Goal: Task Accomplishment & Management: Manage account settings

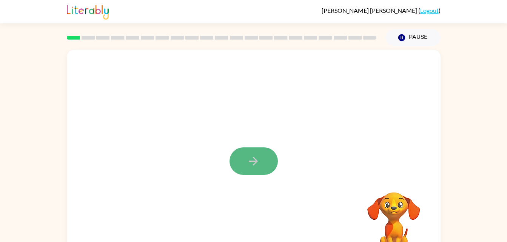
click at [249, 168] on button "button" at bounding box center [253, 161] width 48 height 28
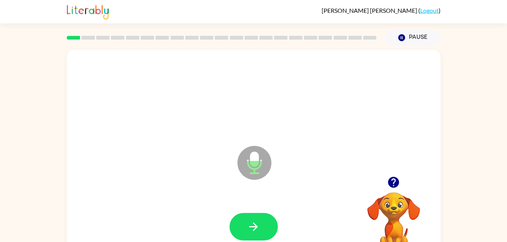
click at [247, 158] on icon at bounding box center [254, 163] width 34 height 34
click at [253, 229] on icon "button" at bounding box center [253, 226] width 13 height 13
click at [246, 228] on button "button" at bounding box center [253, 227] width 48 height 28
click at [251, 169] on icon "Microphone The Microphone is here when it is your turn to talk" at bounding box center [291, 172] width 113 height 57
click at [267, 221] on button "button" at bounding box center [253, 227] width 48 height 28
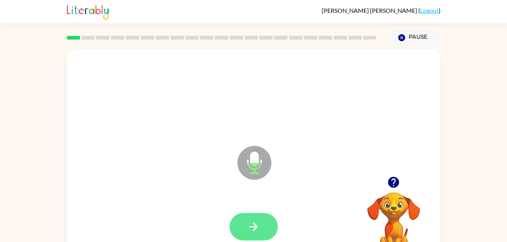
click at [263, 226] on button "button" at bounding box center [253, 227] width 48 height 28
drag, startPoint x: 263, startPoint y: 226, endPoint x: 246, endPoint y: 229, distance: 17.6
click at [246, 229] on button "button" at bounding box center [253, 227] width 48 height 28
click at [247, 230] on icon "button" at bounding box center [253, 226] width 13 height 13
click at [247, 226] on icon "button" at bounding box center [253, 226] width 13 height 13
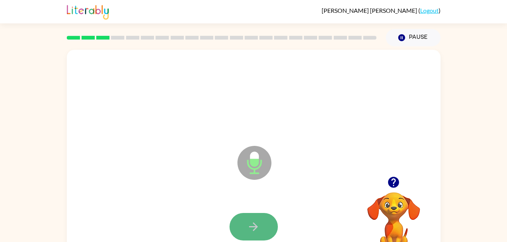
click at [243, 227] on button "button" at bounding box center [253, 227] width 48 height 28
click at [245, 223] on button "button" at bounding box center [253, 227] width 48 height 28
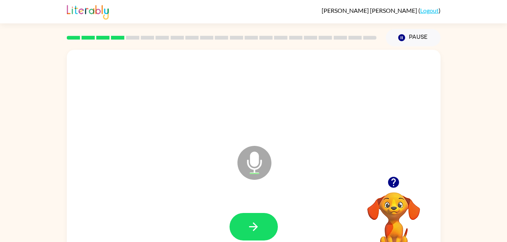
click at [245, 223] on button "button" at bounding box center [253, 227] width 48 height 28
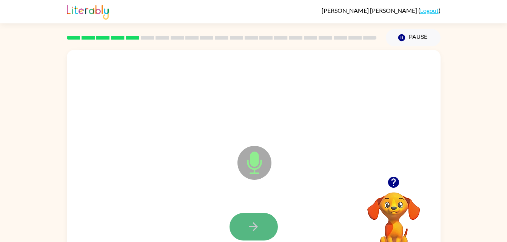
click at [257, 230] on icon "button" at bounding box center [253, 226] width 13 height 13
click at [256, 230] on icon "button" at bounding box center [253, 226] width 13 height 13
click at [256, 226] on icon "button" at bounding box center [253, 227] width 9 height 9
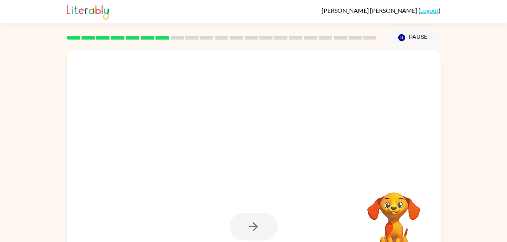
click at [256, 226] on div at bounding box center [253, 227] width 48 height 28
click at [296, 155] on div at bounding box center [235, 144] width 322 height 27
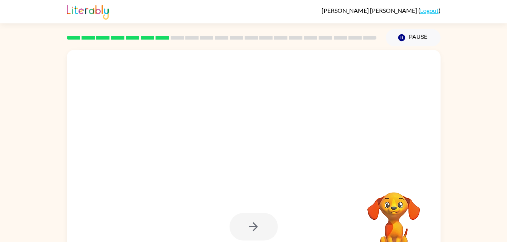
click at [296, 155] on div at bounding box center [235, 144] width 322 height 27
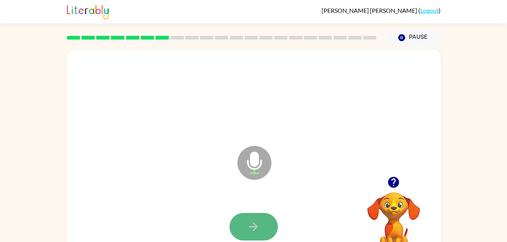
click at [242, 229] on button "button" at bounding box center [253, 227] width 48 height 28
drag, startPoint x: 242, startPoint y: 229, endPoint x: 236, endPoint y: 232, distance: 6.9
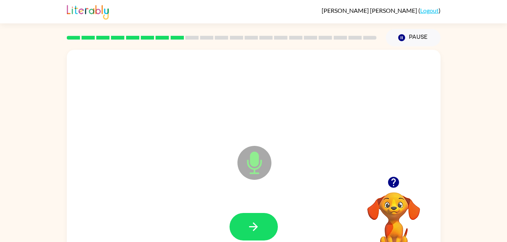
click at [142, 149] on div "Microphone The Microphone is here when it is your turn to talk" at bounding box center [235, 144] width 322 height 27
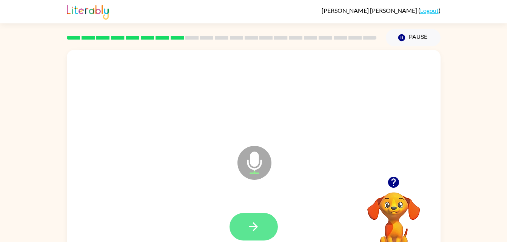
click at [254, 225] on icon "button" at bounding box center [253, 226] width 13 height 13
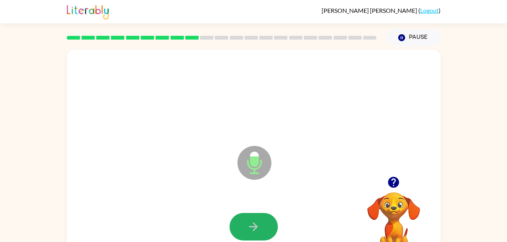
click at [241, 224] on button "button" at bounding box center [253, 227] width 48 height 28
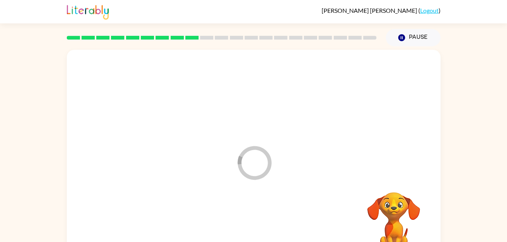
click at [241, 224] on div at bounding box center [253, 227] width 358 height 62
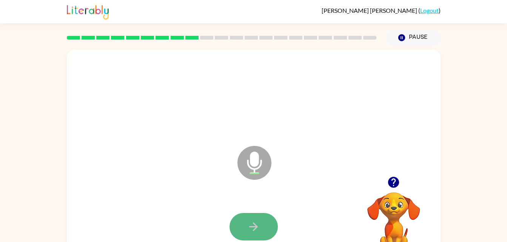
click at [241, 224] on button "button" at bounding box center [253, 227] width 48 height 28
click at [241, 232] on button "button" at bounding box center [253, 227] width 48 height 28
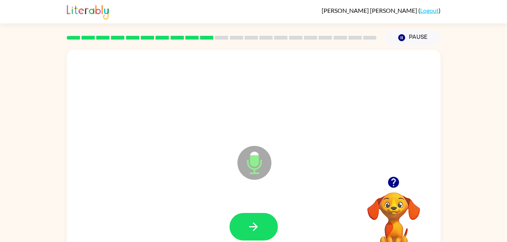
click at [198, 164] on div "Microphone The Microphone is here when it is your turn to talk" at bounding box center [253, 157] width 373 height 215
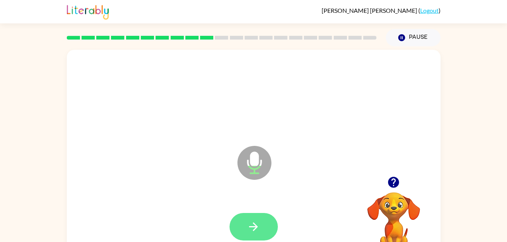
click at [248, 232] on icon "button" at bounding box center [253, 226] width 13 height 13
click at [248, 221] on icon "button" at bounding box center [253, 226] width 13 height 13
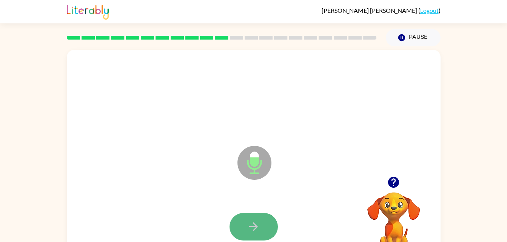
drag, startPoint x: 248, startPoint y: 221, endPoint x: 248, endPoint y: 227, distance: 6.0
click at [248, 227] on icon "button" at bounding box center [253, 226] width 13 height 13
click at [250, 222] on icon "button" at bounding box center [253, 226] width 13 height 13
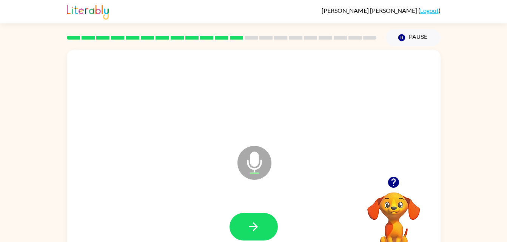
click at [250, 222] on icon "button" at bounding box center [253, 226] width 13 height 13
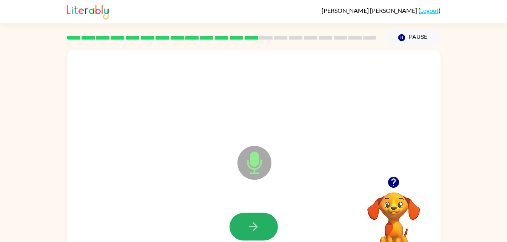
click at [250, 222] on icon "button" at bounding box center [253, 226] width 13 height 13
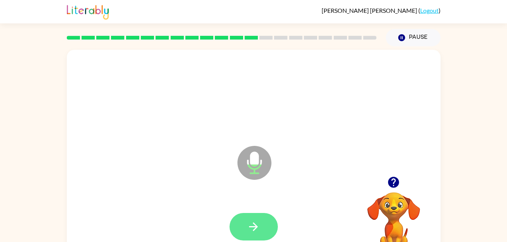
click at [250, 225] on icon "button" at bounding box center [253, 226] width 13 height 13
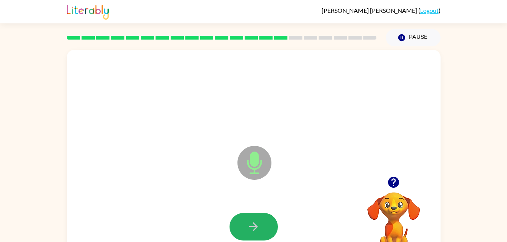
click at [250, 225] on icon "button" at bounding box center [253, 226] width 13 height 13
drag, startPoint x: 250, startPoint y: 225, endPoint x: 249, endPoint y: 230, distance: 4.8
click at [249, 230] on icon "button" at bounding box center [253, 226] width 13 height 13
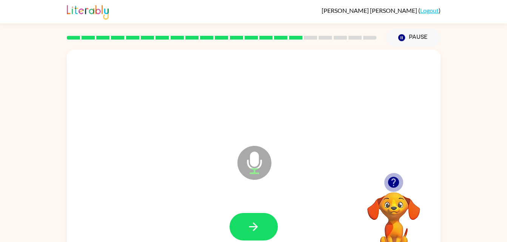
click at [394, 178] on icon "button" at bounding box center [393, 182] width 11 height 11
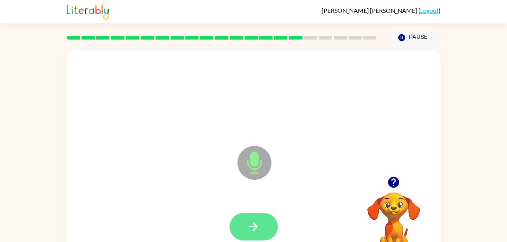
click at [255, 215] on button "button" at bounding box center [253, 227] width 48 height 28
click at [257, 222] on icon "button" at bounding box center [253, 226] width 13 height 13
click at [252, 225] on icon "button" at bounding box center [253, 226] width 13 height 13
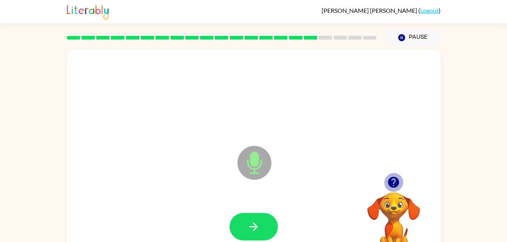
click at [392, 182] on icon "button" at bounding box center [393, 182] width 11 height 11
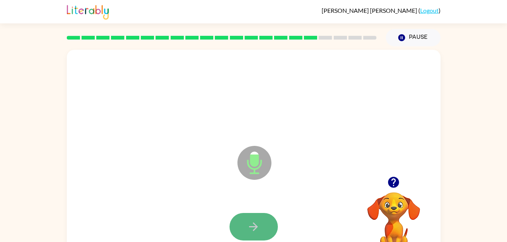
click at [257, 219] on button "button" at bounding box center [253, 227] width 48 height 28
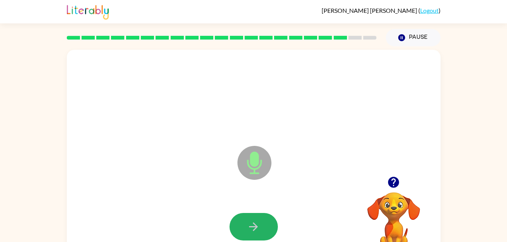
click at [257, 219] on button "button" at bounding box center [253, 227] width 48 height 28
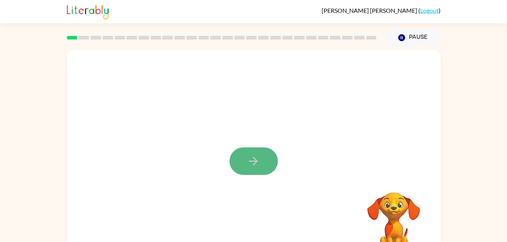
click at [263, 161] on button "button" at bounding box center [253, 161] width 48 height 28
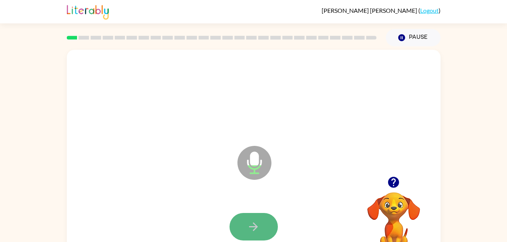
click at [244, 225] on button "button" at bounding box center [253, 227] width 48 height 28
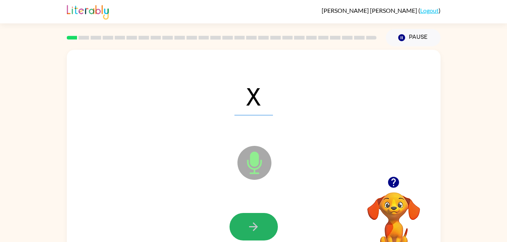
click at [244, 225] on button "button" at bounding box center [253, 227] width 48 height 28
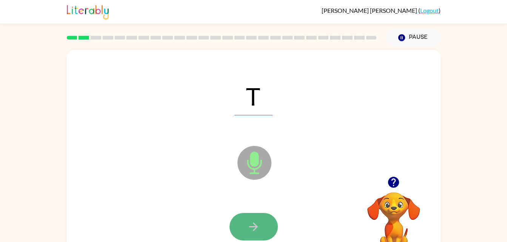
click at [261, 222] on button "button" at bounding box center [253, 227] width 48 height 28
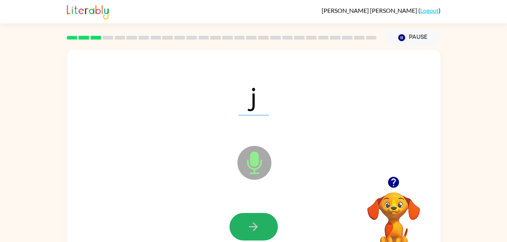
click at [261, 222] on button "button" at bounding box center [253, 227] width 48 height 28
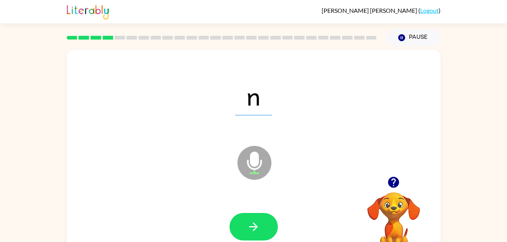
click at [261, 222] on button "button" at bounding box center [253, 227] width 48 height 28
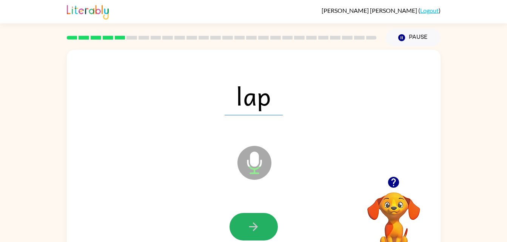
click at [261, 222] on button "button" at bounding box center [253, 227] width 48 height 28
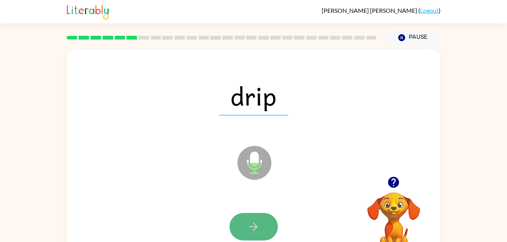
click at [260, 222] on button "button" at bounding box center [253, 227] width 48 height 28
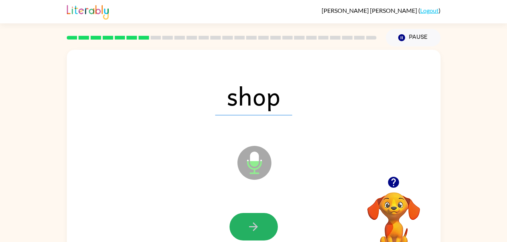
click at [260, 222] on button "button" at bounding box center [253, 227] width 48 height 28
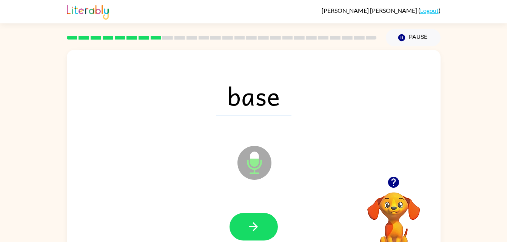
click at [260, 222] on button "button" at bounding box center [253, 227] width 48 height 28
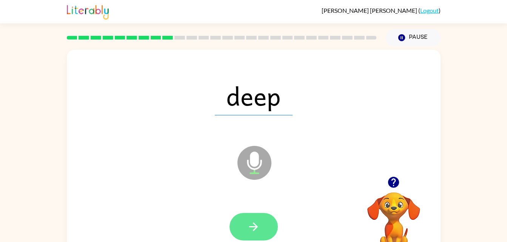
click at [258, 225] on icon "button" at bounding box center [253, 226] width 13 height 13
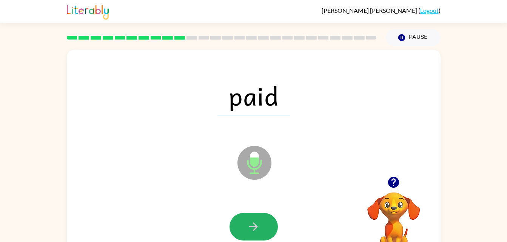
click at [258, 225] on icon "button" at bounding box center [253, 226] width 13 height 13
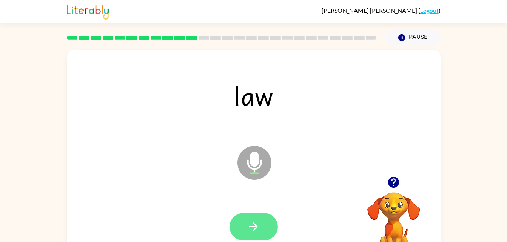
click at [259, 224] on icon "button" at bounding box center [253, 226] width 13 height 13
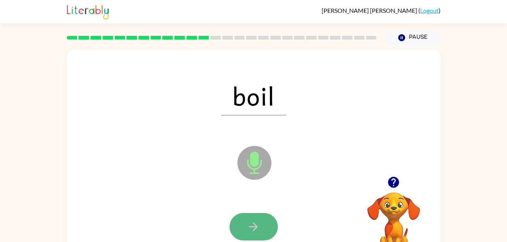
click at [256, 227] on icon "button" at bounding box center [253, 227] width 9 height 9
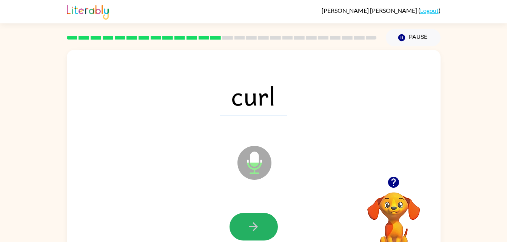
click at [256, 227] on icon "button" at bounding box center [253, 227] width 9 height 9
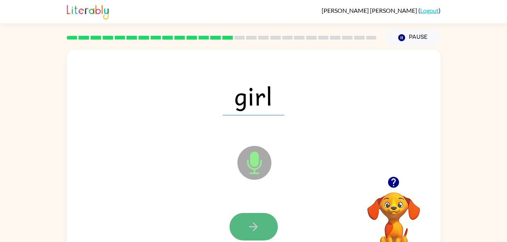
drag, startPoint x: 256, startPoint y: 227, endPoint x: 251, endPoint y: 229, distance: 5.7
click at [251, 229] on icon "button" at bounding box center [253, 226] width 13 height 13
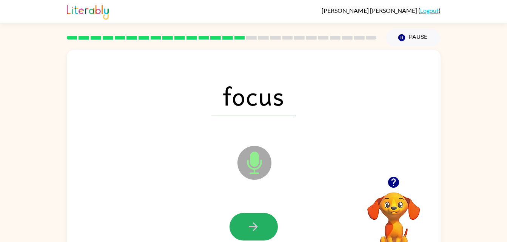
click at [251, 229] on icon "button" at bounding box center [253, 226] width 13 height 13
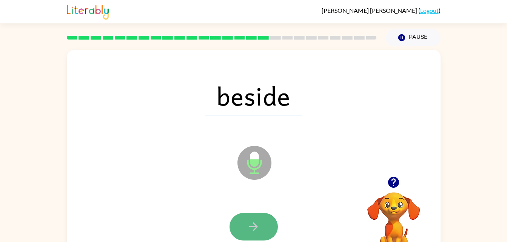
drag, startPoint x: 251, startPoint y: 229, endPoint x: 239, endPoint y: 230, distance: 12.5
click at [239, 230] on button "button" at bounding box center [253, 227] width 48 height 28
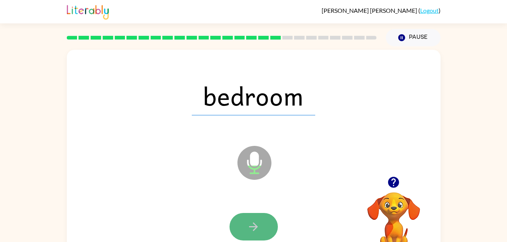
click at [269, 220] on button "button" at bounding box center [253, 227] width 48 height 28
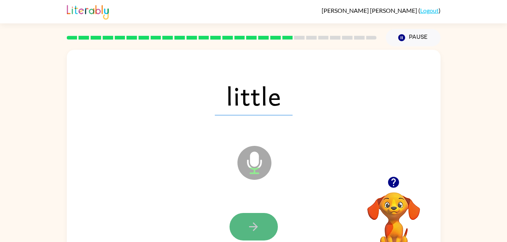
click at [260, 225] on button "button" at bounding box center [253, 227] width 48 height 28
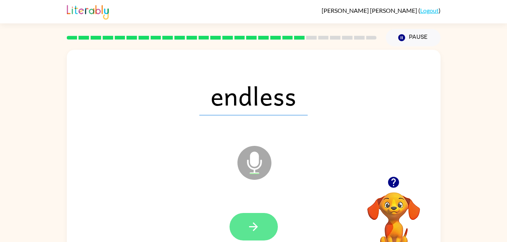
click at [263, 223] on button "button" at bounding box center [253, 227] width 48 height 28
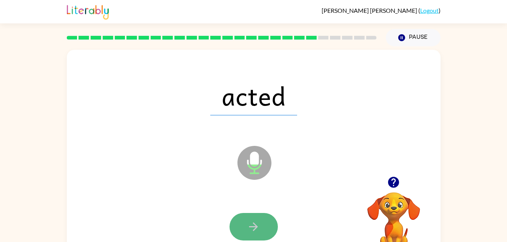
click at [263, 223] on button "button" at bounding box center [253, 227] width 48 height 28
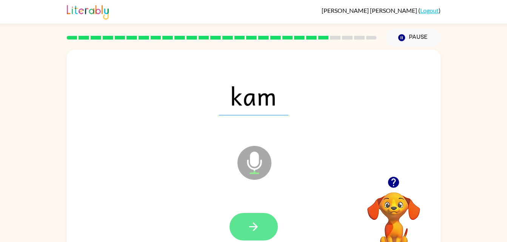
click at [248, 223] on icon "button" at bounding box center [253, 226] width 13 height 13
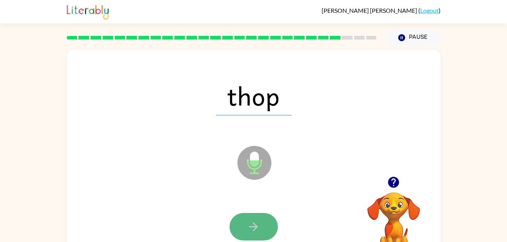
click at [249, 224] on icon "button" at bounding box center [253, 226] width 13 height 13
click at [248, 225] on icon "button" at bounding box center [253, 226] width 13 height 13
click at [249, 225] on icon "button" at bounding box center [253, 226] width 13 height 13
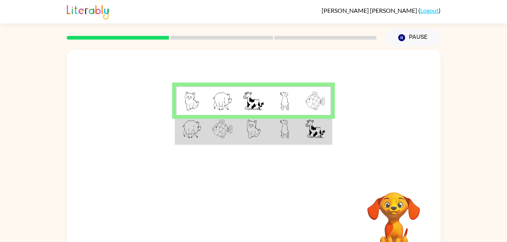
click at [203, 33] on div at bounding box center [221, 38] width 319 height 26
click at [203, 37] on rect at bounding box center [221, 38] width 102 height 4
click at [203, 135] on td at bounding box center [191, 129] width 31 height 29
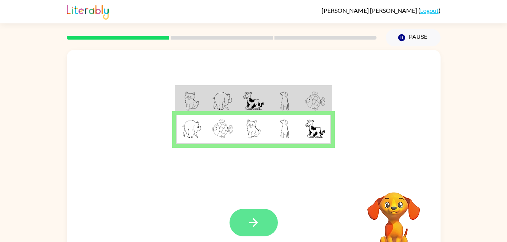
click at [249, 221] on icon "button" at bounding box center [253, 222] width 13 height 13
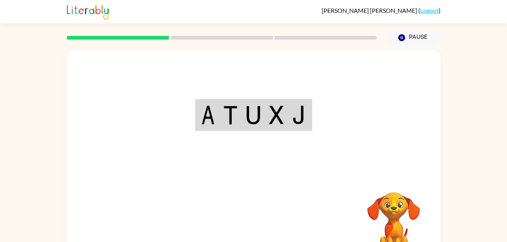
scroll to position [15, 0]
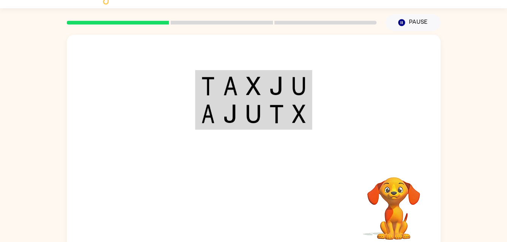
click at [301, 199] on div at bounding box center [308, 207] width 111 height 85
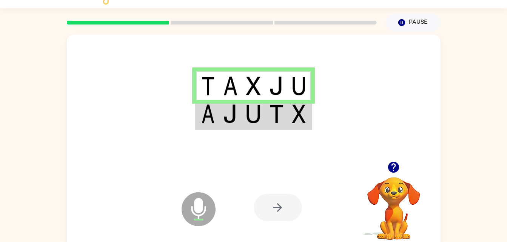
click at [251, 117] on img at bounding box center [253, 113] width 14 height 19
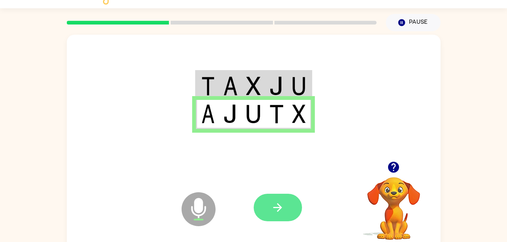
click at [274, 202] on icon "button" at bounding box center [277, 207] width 13 height 13
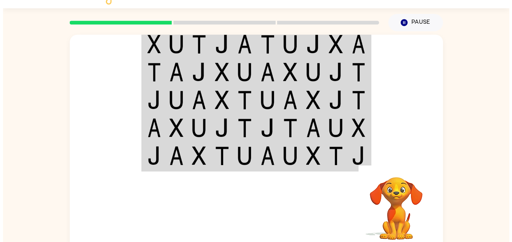
scroll to position [0, 0]
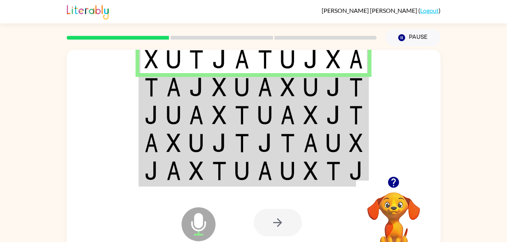
click at [197, 94] on img at bounding box center [196, 87] width 14 height 19
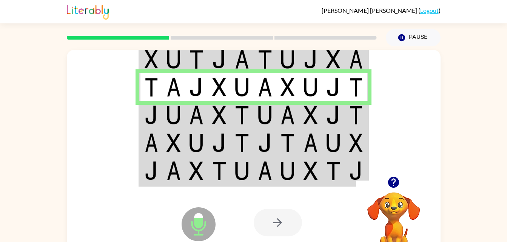
click at [285, 112] on img at bounding box center [287, 115] width 14 height 19
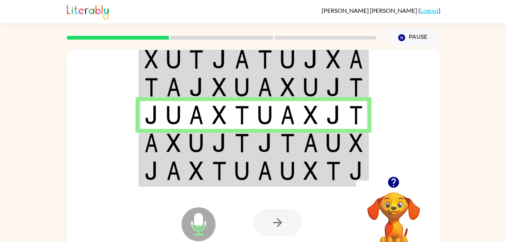
click at [148, 144] on img at bounding box center [151, 143] width 14 height 19
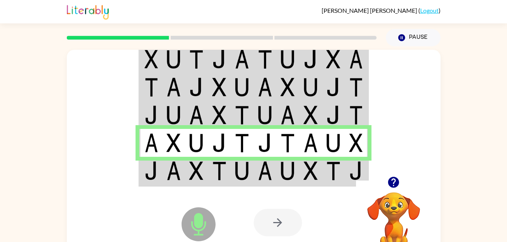
click at [190, 175] on img at bounding box center [196, 170] width 14 height 19
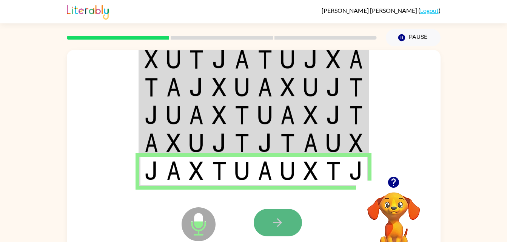
click at [267, 218] on button "button" at bounding box center [277, 223] width 48 height 28
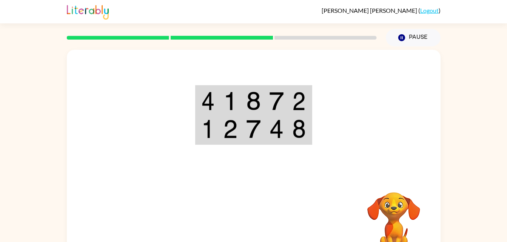
click at [233, 91] on td at bounding box center [230, 100] width 23 height 29
click at [234, 101] on img at bounding box center [230, 101] width 14 height 19
click at [341, 35] on div at bounding box center [221, 38] width 319 height 26
click at [387, 10] on span "Rhett Troglia" at bounding box center [369, 10] width 97 height 7
click at [400, 35] on icon "button" at bounding box center [401, 37] width 7 height 7
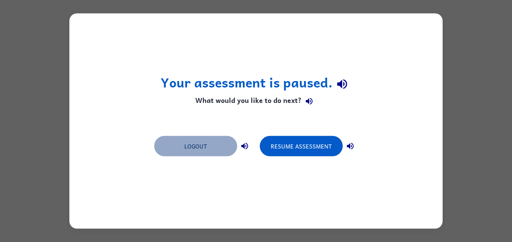
click at [212, 141] on button "Logout" at bounding box center [195, 146] width 83 height 20
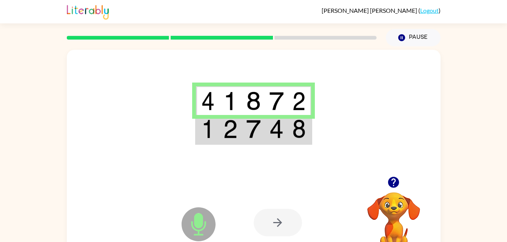
click at [284, 124] on td at bounding box center [276, 129] width 23 height 29
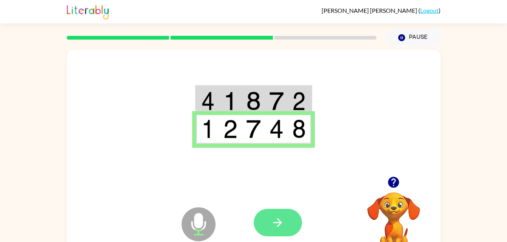
click at [272, 223] on icon "button" at bounding box center [277, 222] width 13 height 13
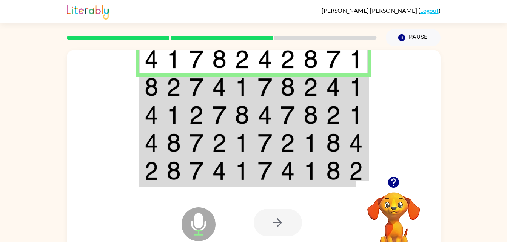
click at [203, 86] on img at bounding box center [196, 87] width 14 height 19
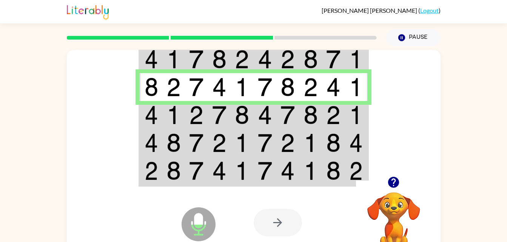
click at [155, 116] on img at bounding box center [151, 115] width 14 height 19
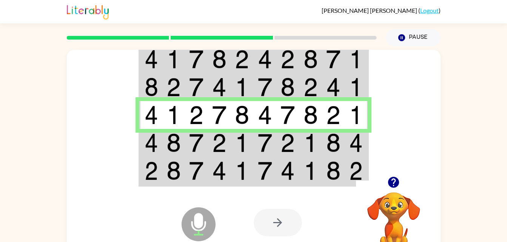
click at [160, 140] on td at bounding box center [150, 143] width 23 height 28
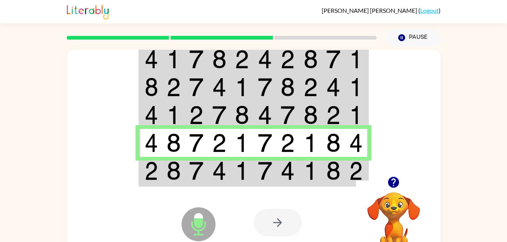
click at [292, 168] on img at bounding box center [287, 170] width 14 height 19
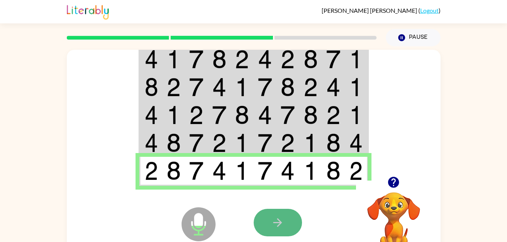
click at [261, 226] on button "button" at bounding box center [277, 223] width 48 height 28
